Goal: Information Seeking & Learning: Learn about a topic

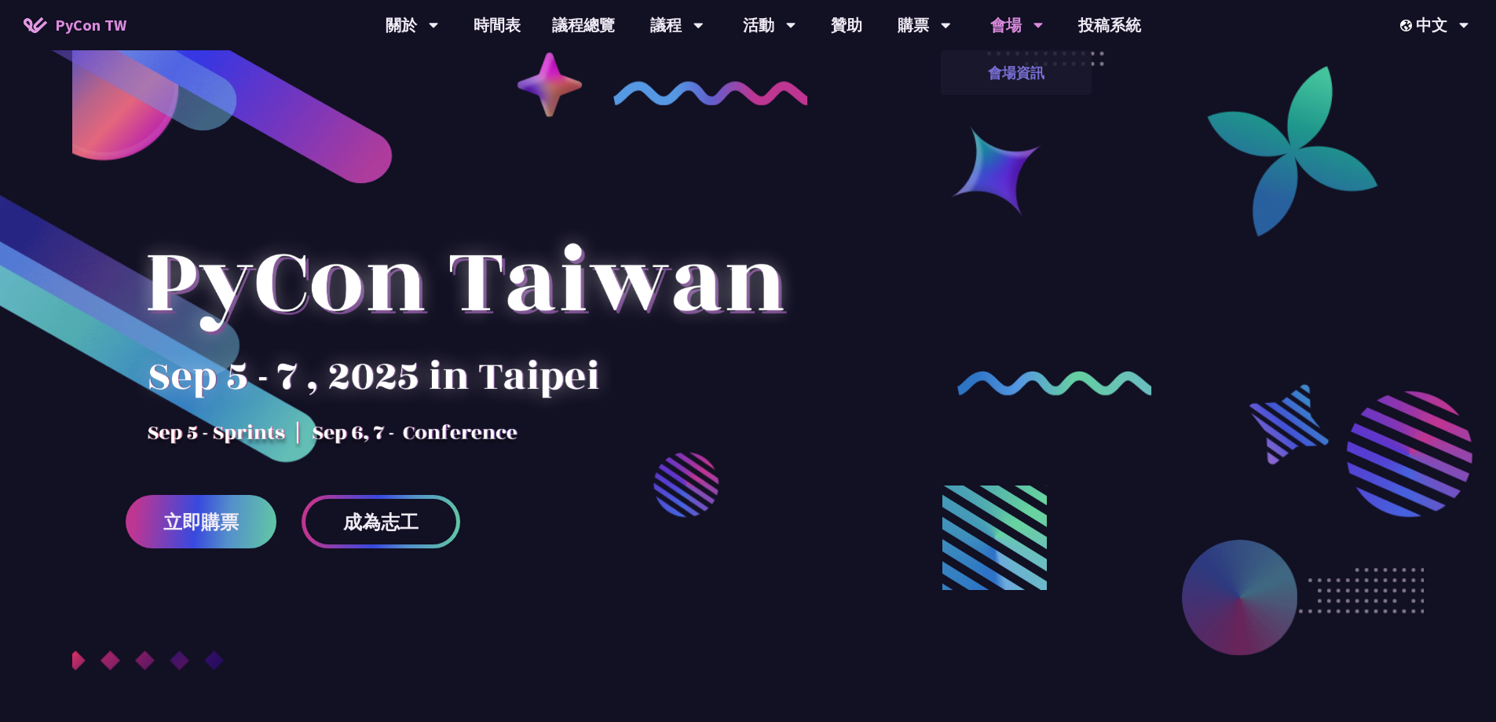
click at [1026, 77] on link "會場資訊" at bounding box center [1016, 72] width 151 height 37
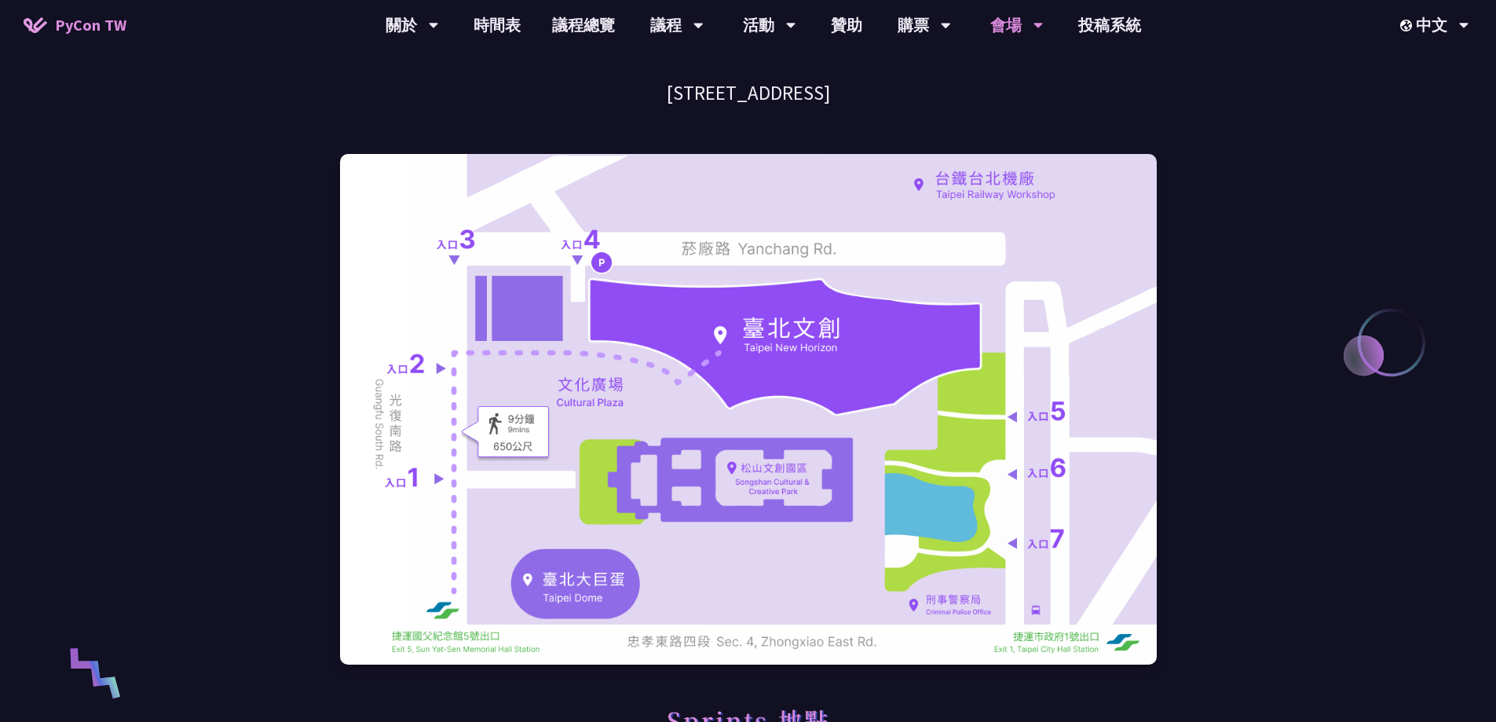
scroll to position [157, 0]
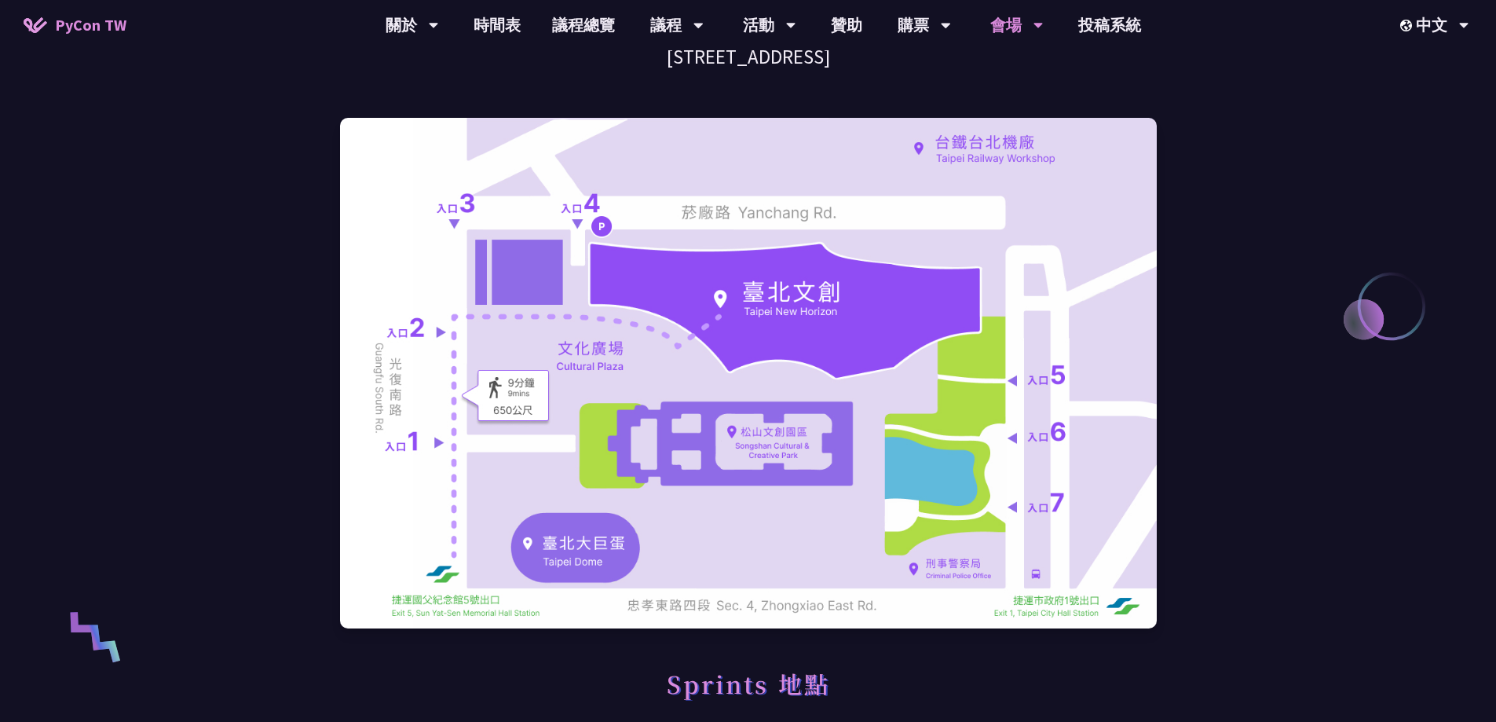
click at [871, 656] on div at bounding box center [748, 372] width 817 height 573
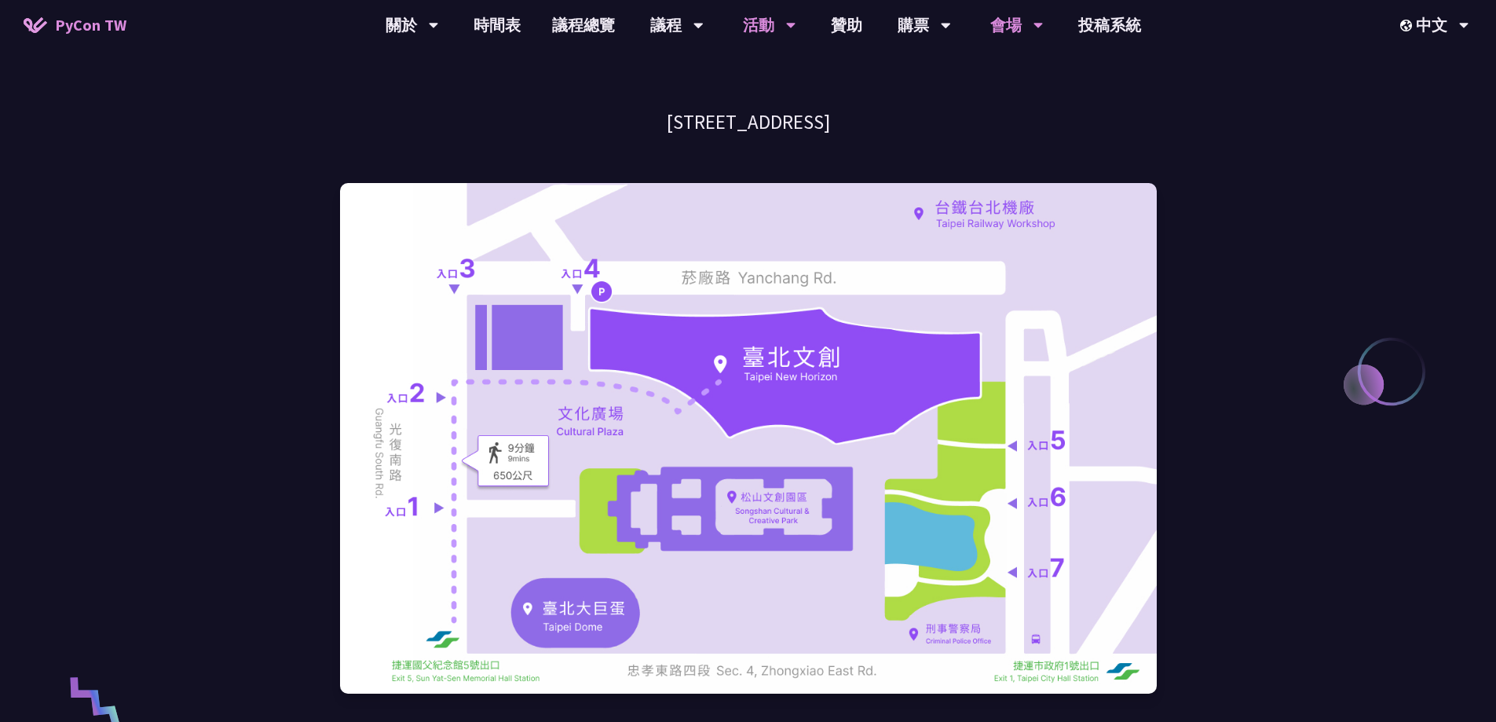
scroll to position [0, 0]
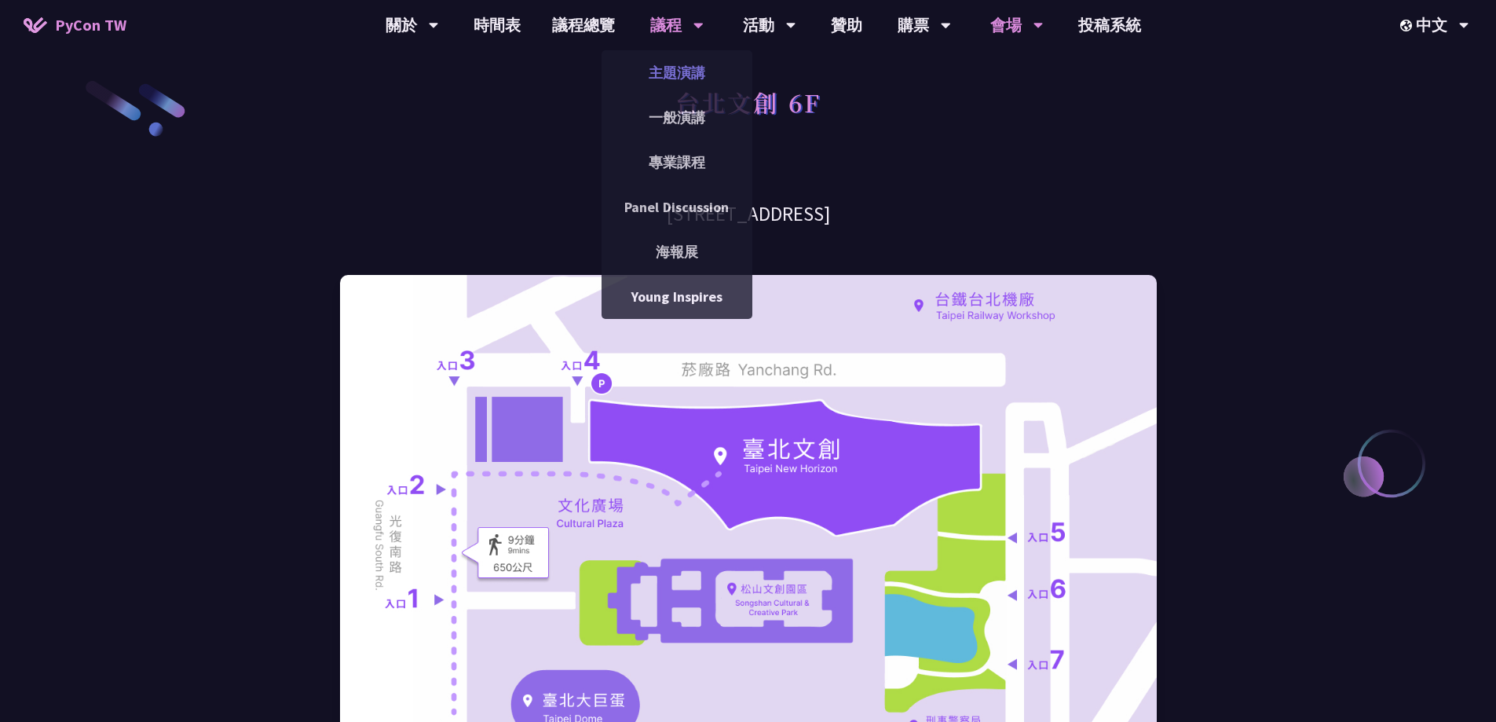
click at [673, 70] on link "主題演講" at bounding box center [676, 72] width 151 height 37
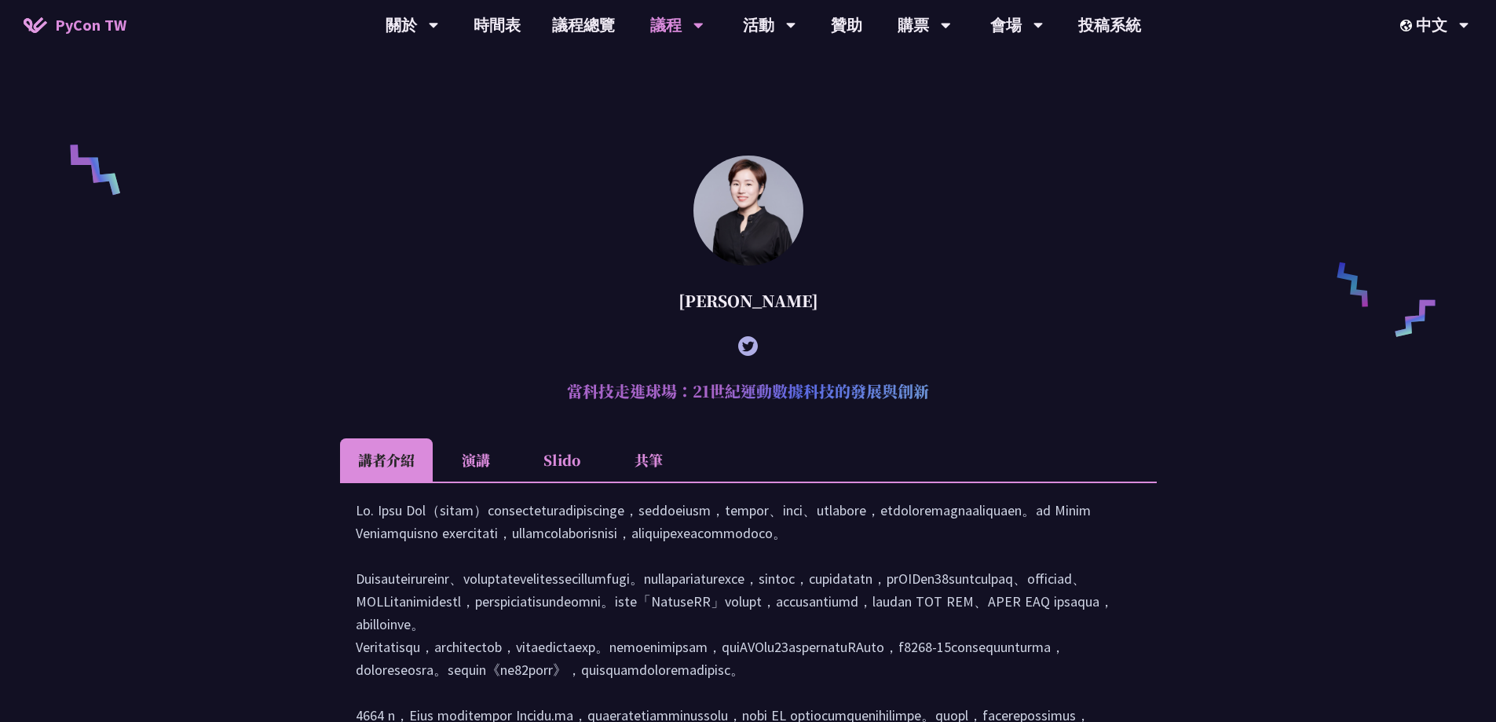
scroll to position [1335, 0]
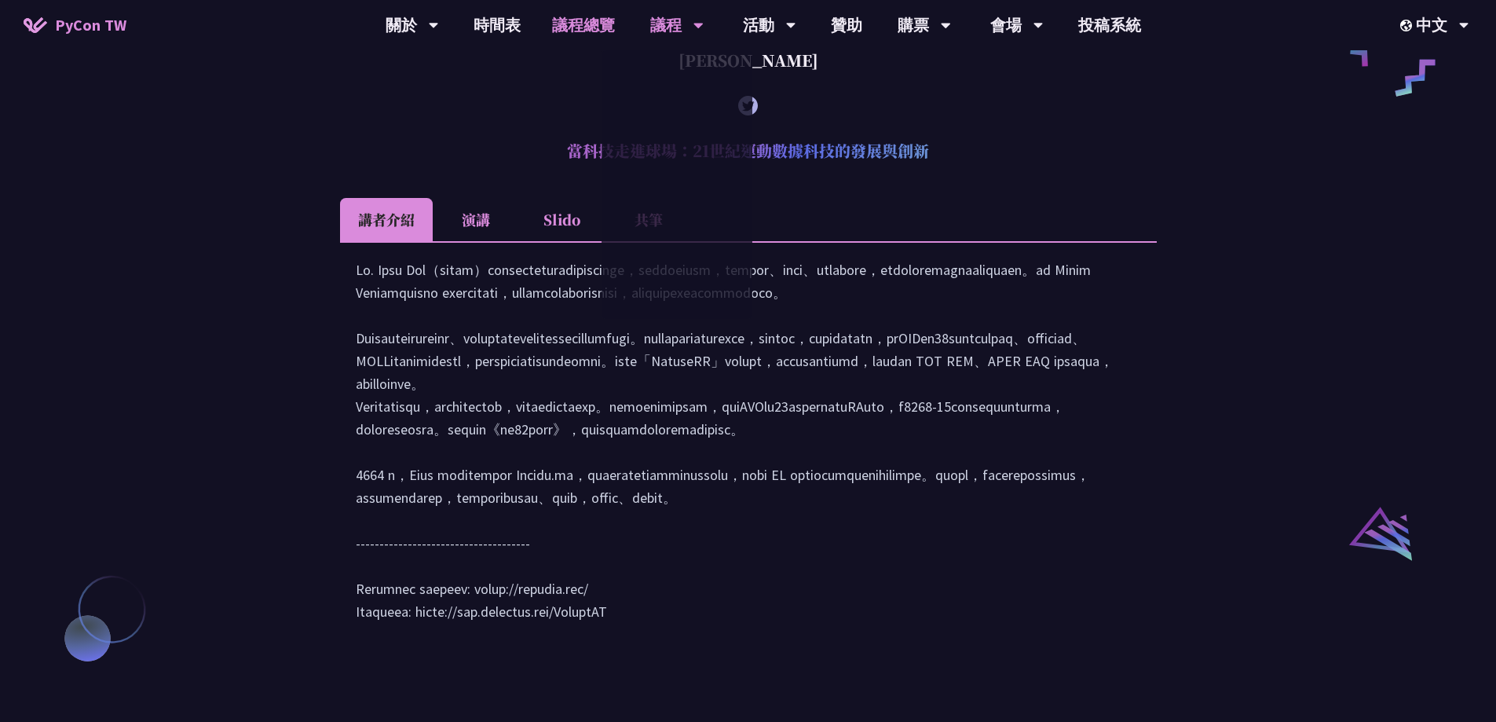
click at [584, 38] on link "議程總覽" at bounding box center [583, 25] width 94 height 50
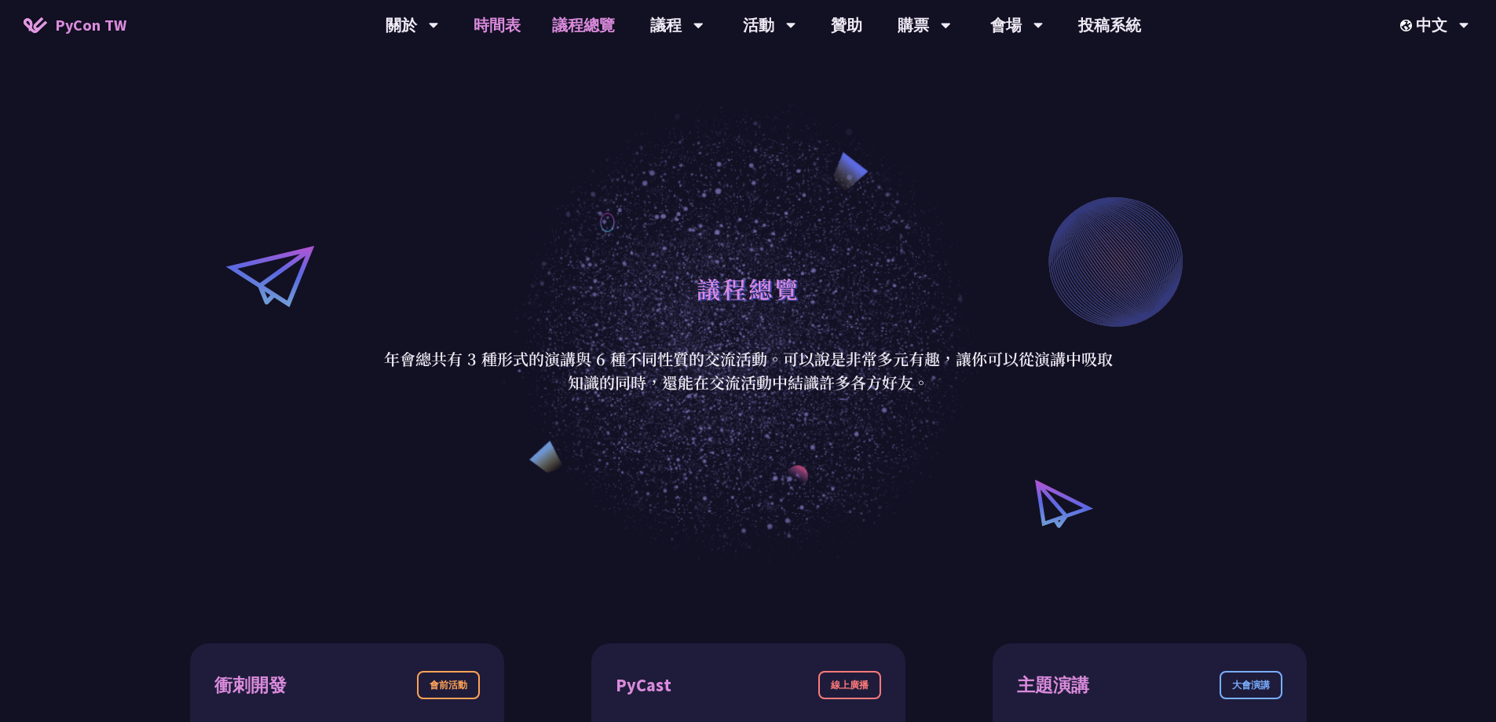
click at [512, 16] on link "時間表" at bounding box center [497, 25] width 79 height 50
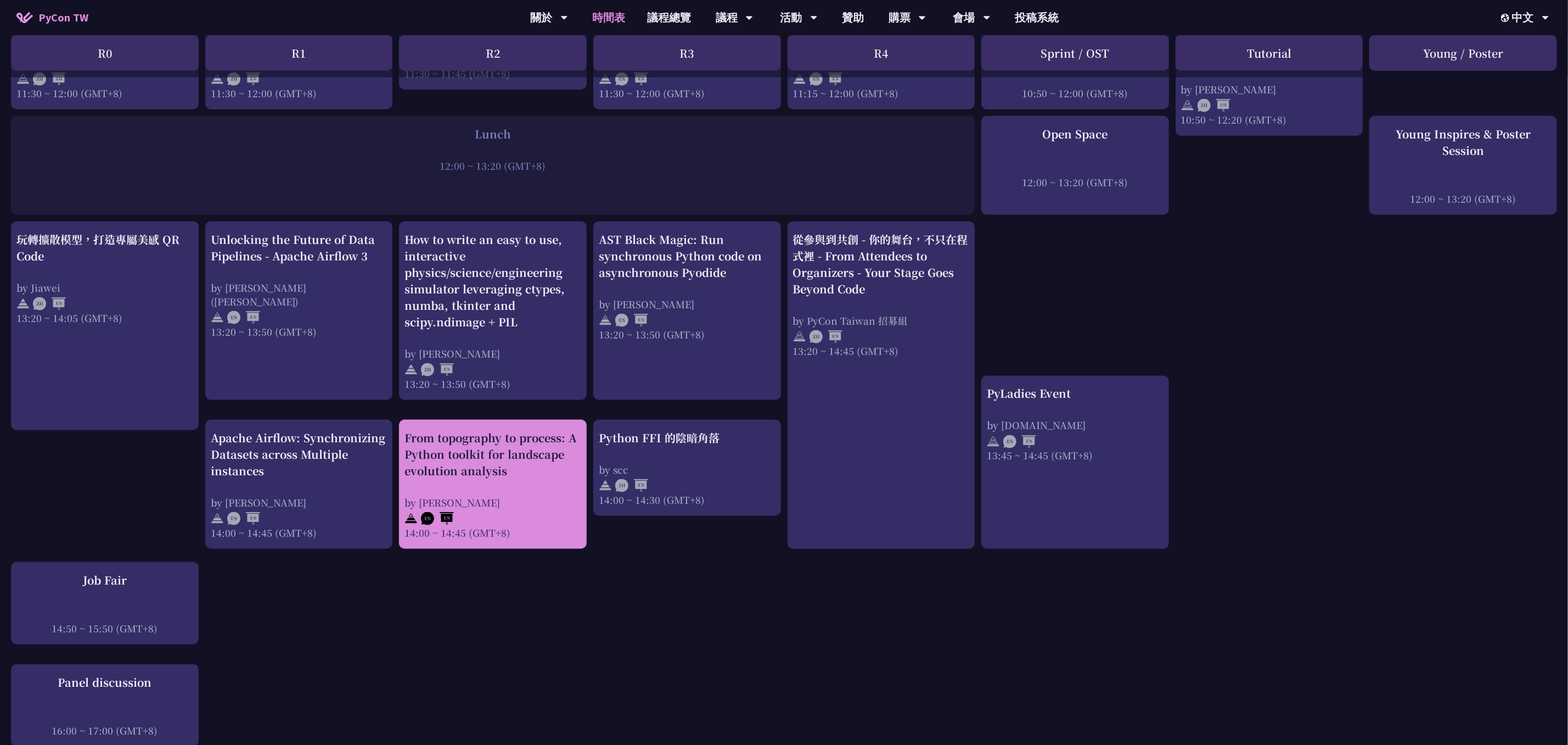
scroll to position [742, 0]
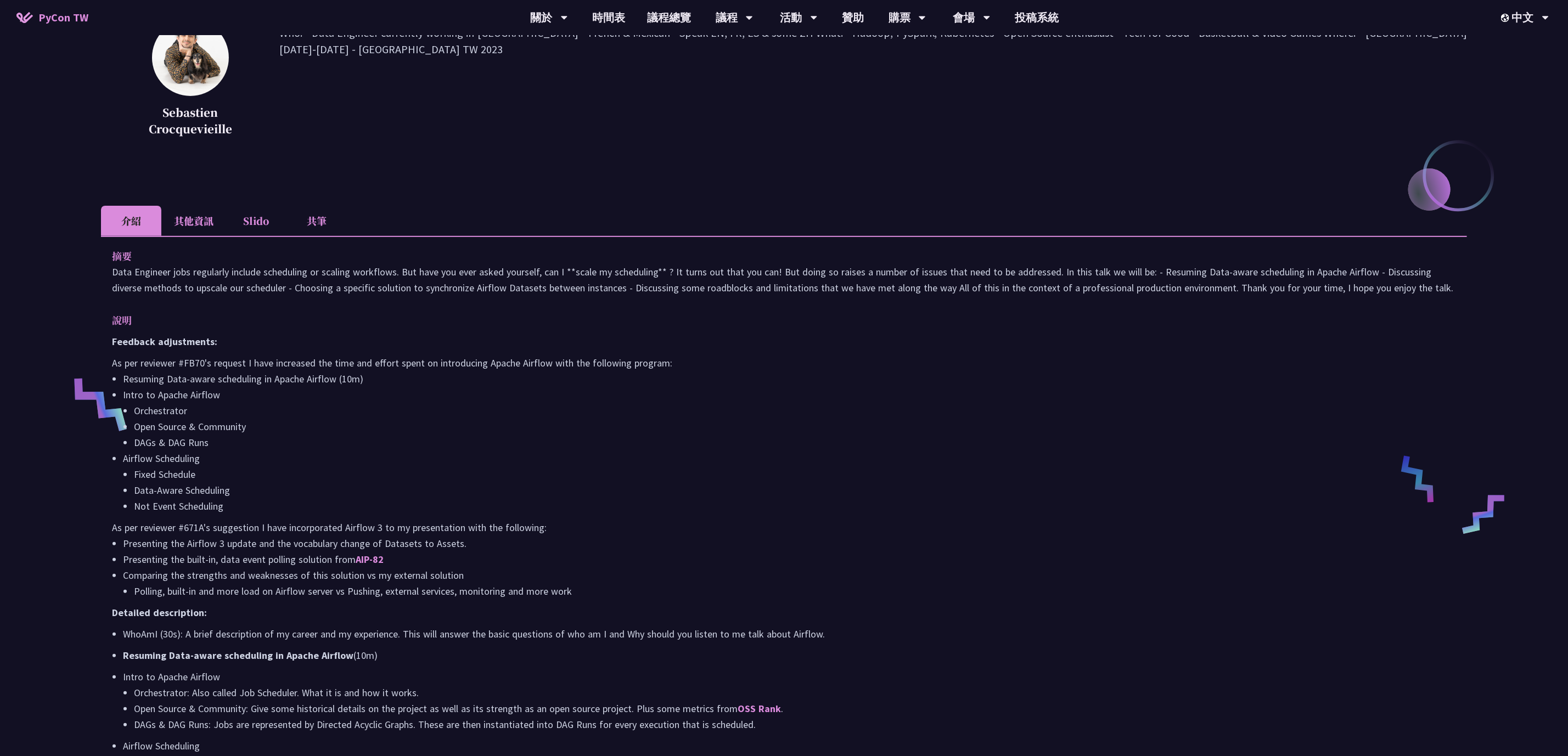
scroll to position [329, 0]
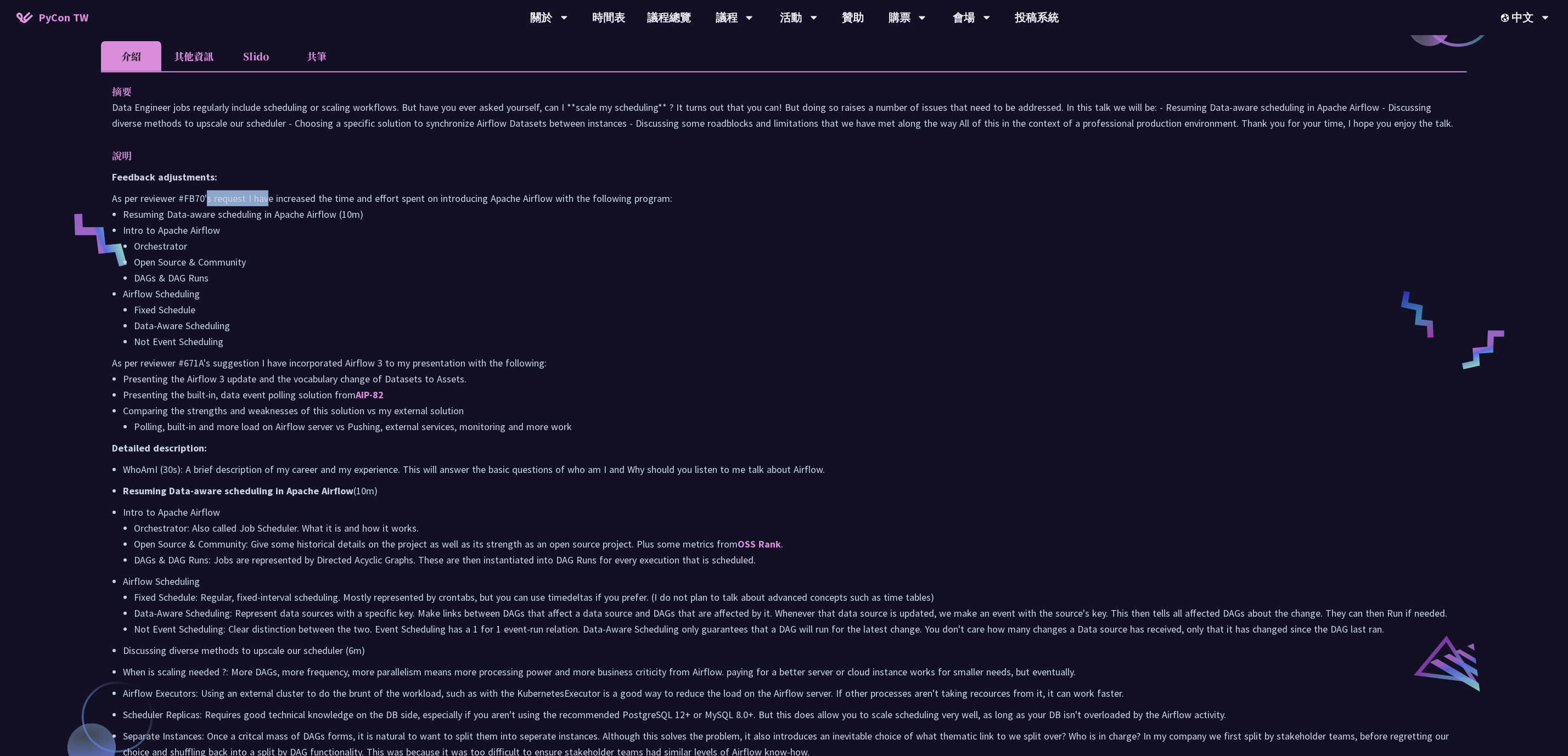
drag, startPoint x: 206, startPoint y: 195, endPoint x: 268, endPoint y: 198, distance: 62.1
click at [268, 198] on p "As per reviewer #FB70's request I have increased the time and effort spent on i…" at bounding box center [784, 198] width 1344 height 16
click at [343, 208] on li "Resuming Data-aware scheduling in Apache Airflow (10m)" at bounding box center [789, 214] width 1333 height 16
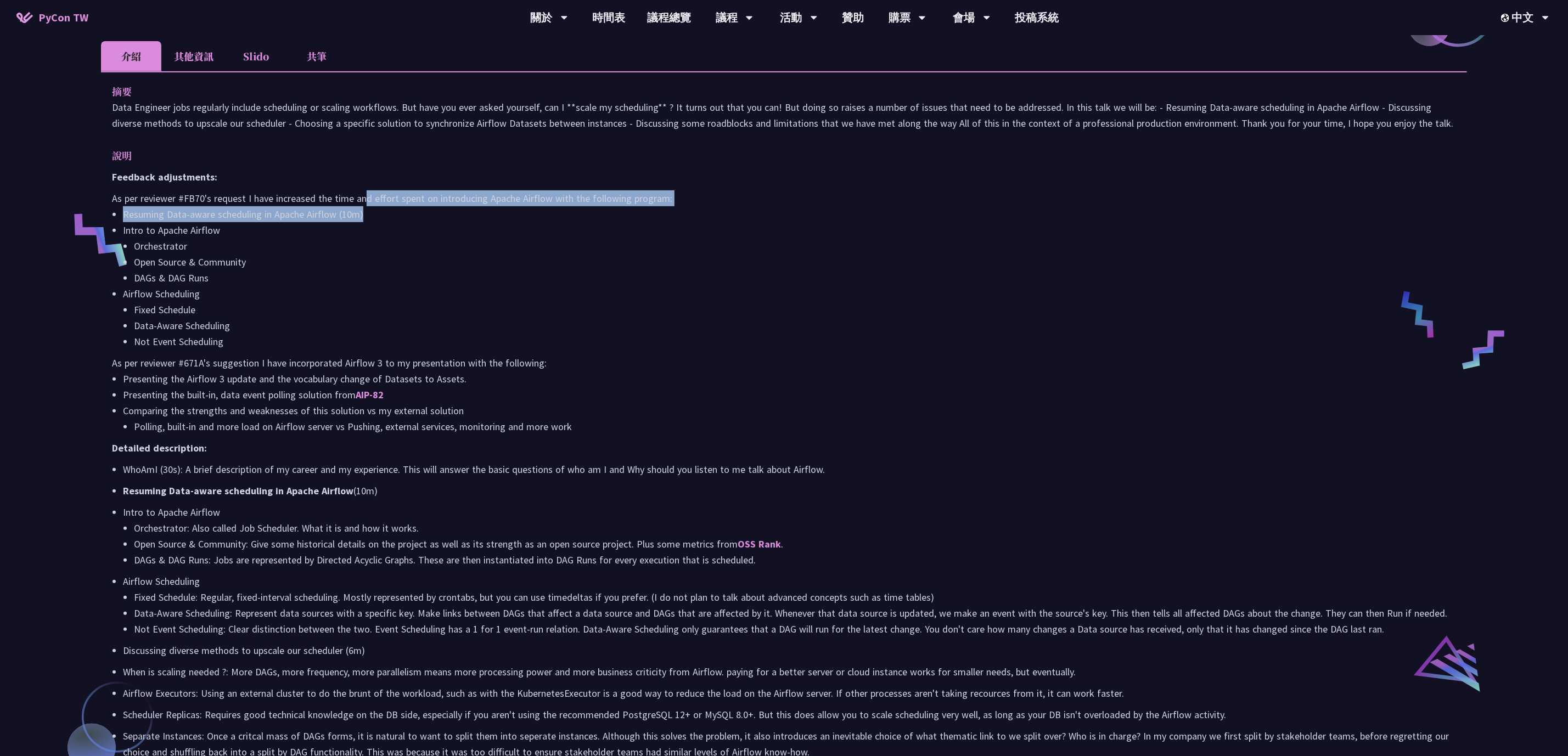
drag, startPoint x: 367, startPoint y: 190, endPoint x: 397, endPoint y: 219, distance: 41.7
click at [397, 219] on div "Feedback adjustments: As per reviewer #FB70's request I have increased the time…" at bounding box center [784, 768] width 1344 height 1198
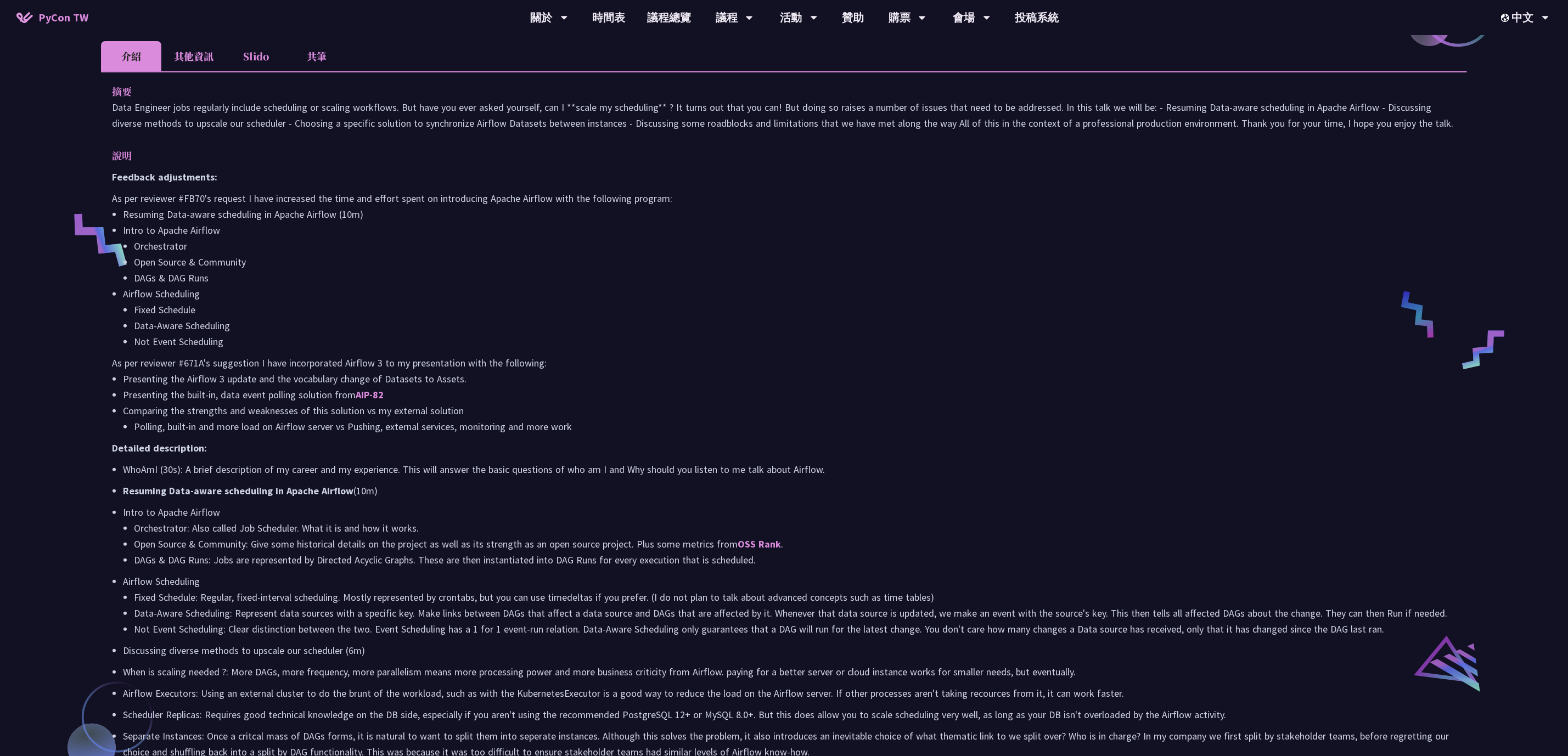
click at [273, 233] on li "Intro to Apache Airflow Orchestrator Open Source & Community DAGs & DAG Runs" at bounding box center [789, 254] width 1333 height 64
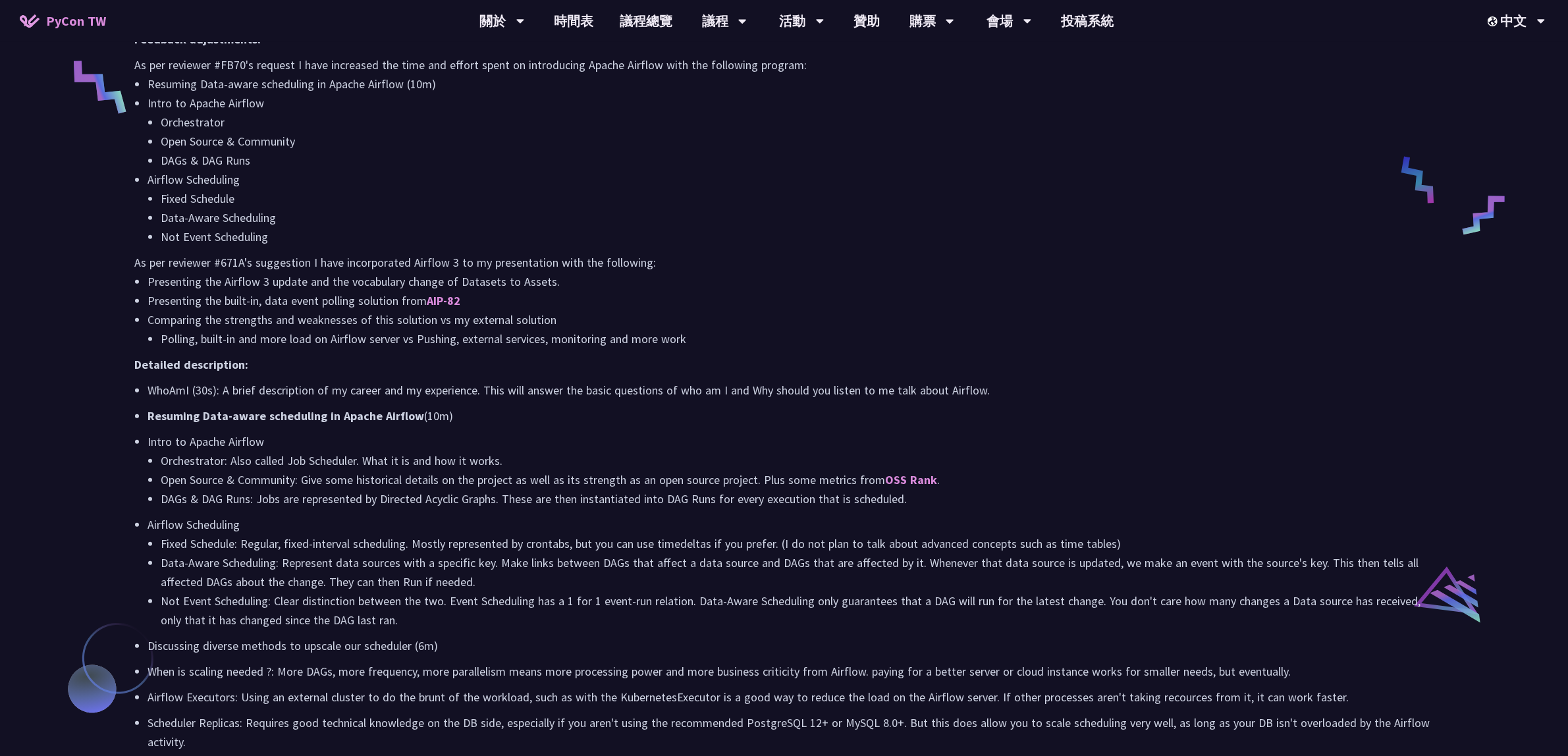
scroll to position [527, 0]
